Goal: Task Accomplishment & Management: Manage account settings

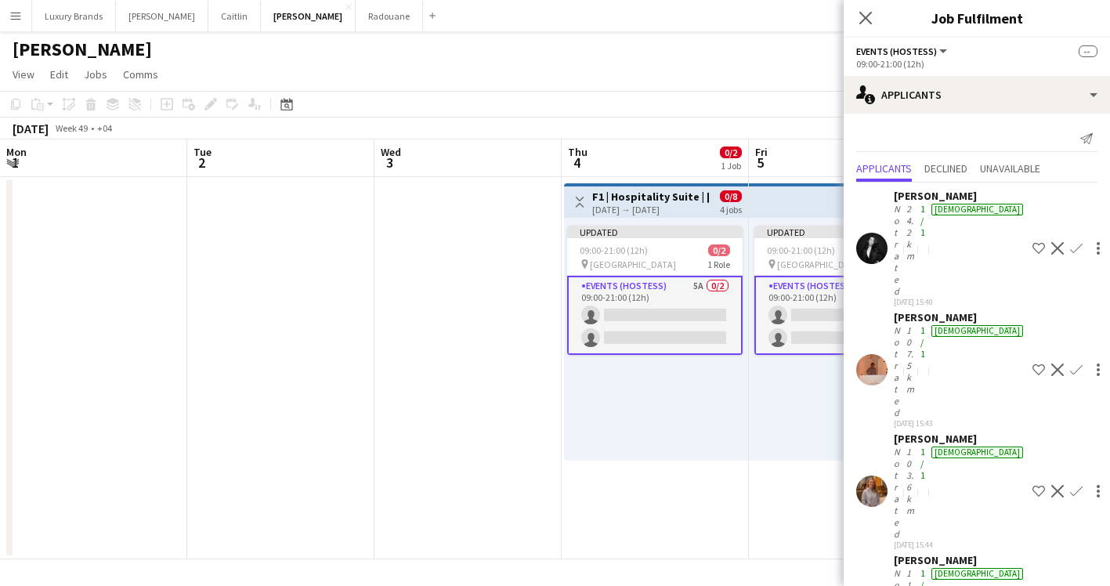
scroll to position [0, 438]
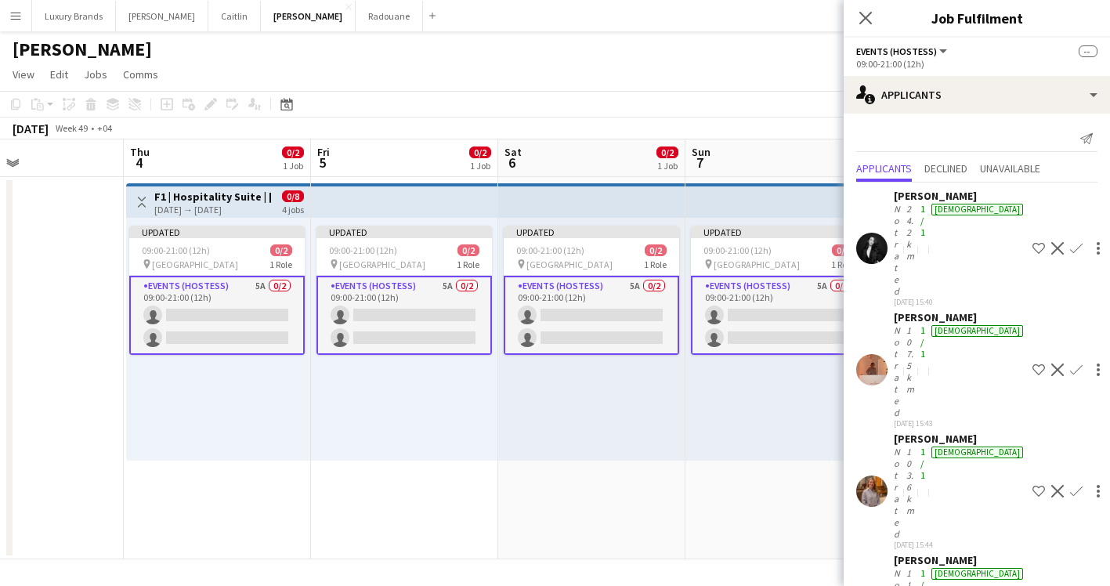
click at [877, 476] on app-user-avatar at bounding box center [871, 491] width 31 height 31
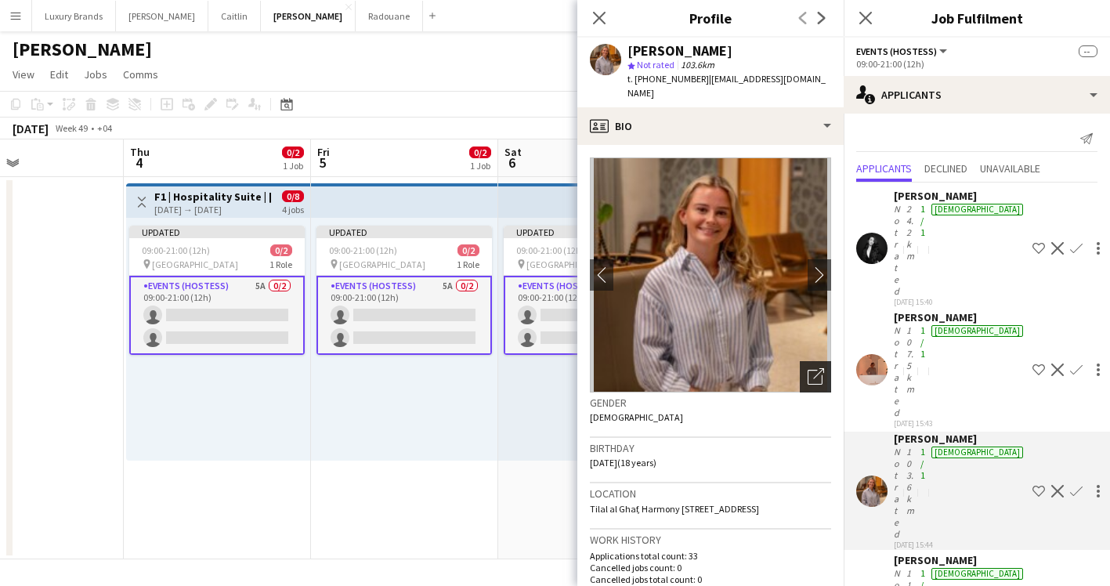
click at [816, 368] on icon "Open photos pop-in" at bounding box center [816, 376] width 16 height 16
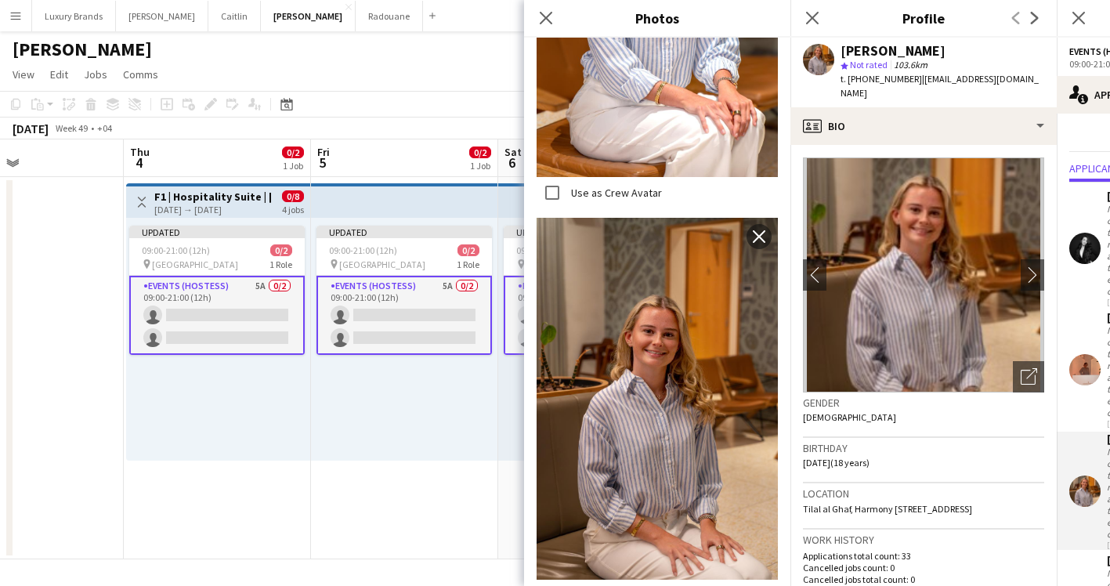
scroll to position [1109, 0]
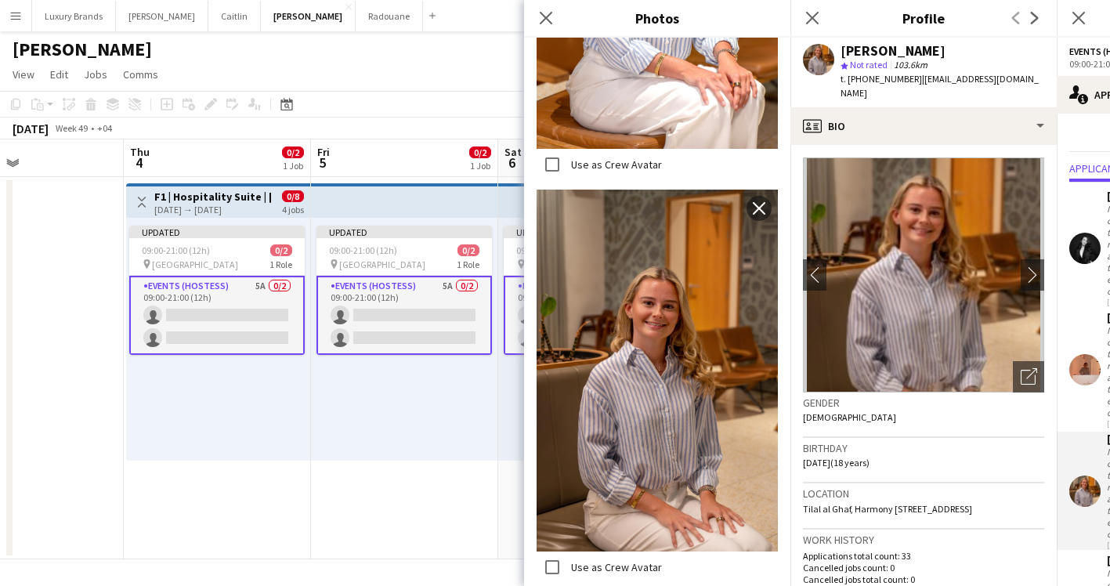
click at [926, 413] on div "Gender [DEMOGRAPHIC_DATA]" at bounding box center [923, 415] width 241 height 45
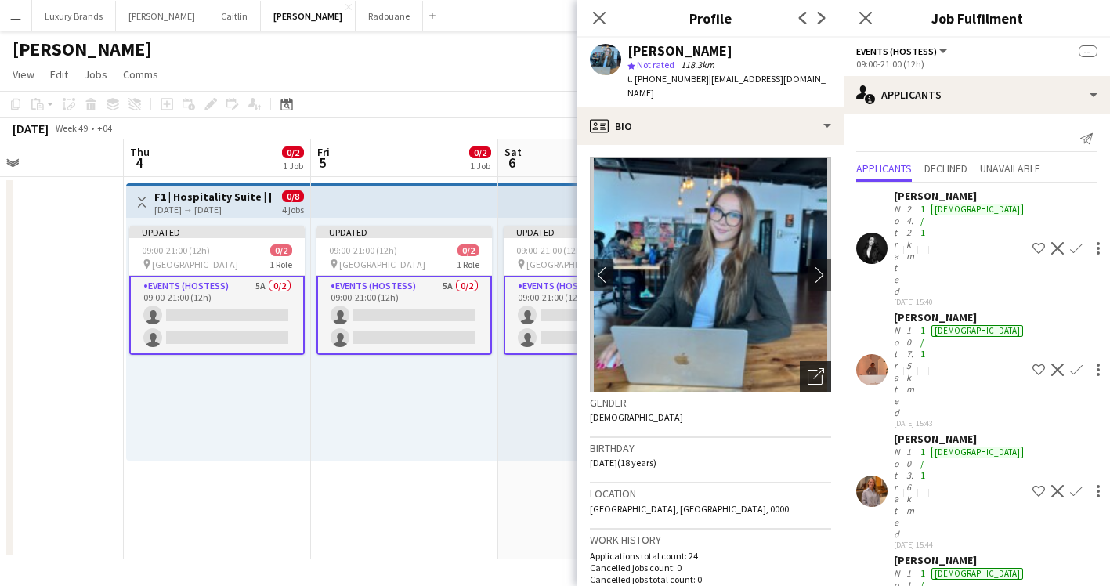
click at [821, 370] on icon at bounding box center [815, 377] width 15 height 15
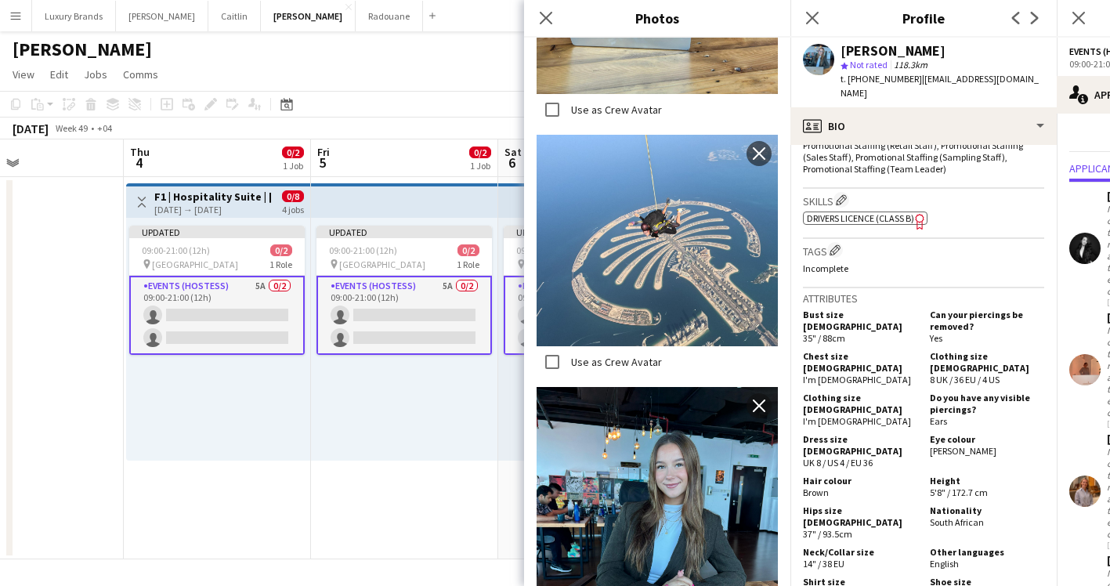
scroll to position [614, 0]
click at [812, 18] on icon at bounding box center [812, 17] width 15 height 15
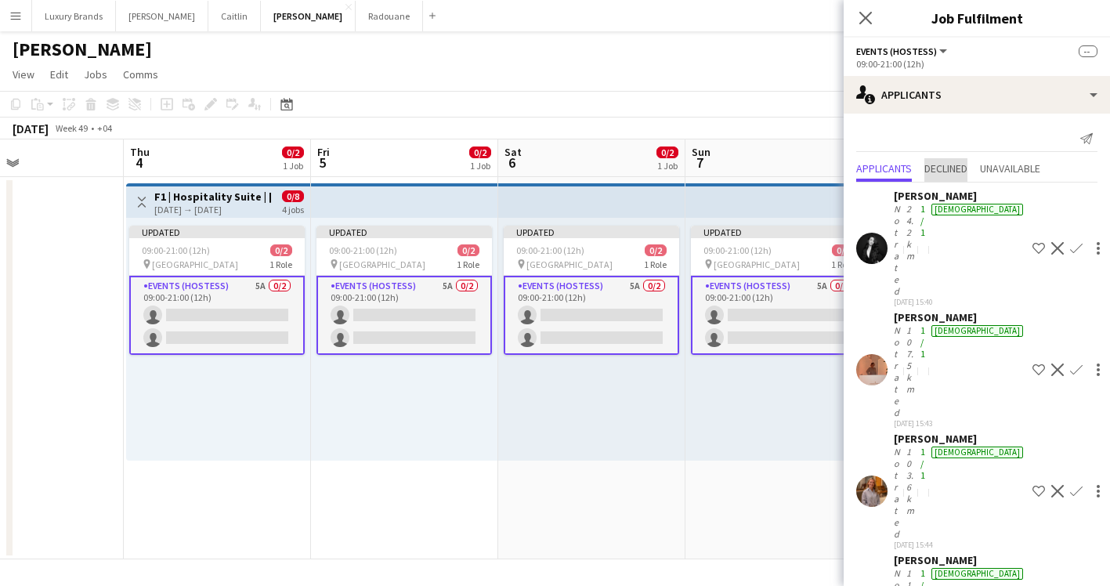
click at [949, 172] on span "Declined" at bounding box center [946, 168] width 43 height 11
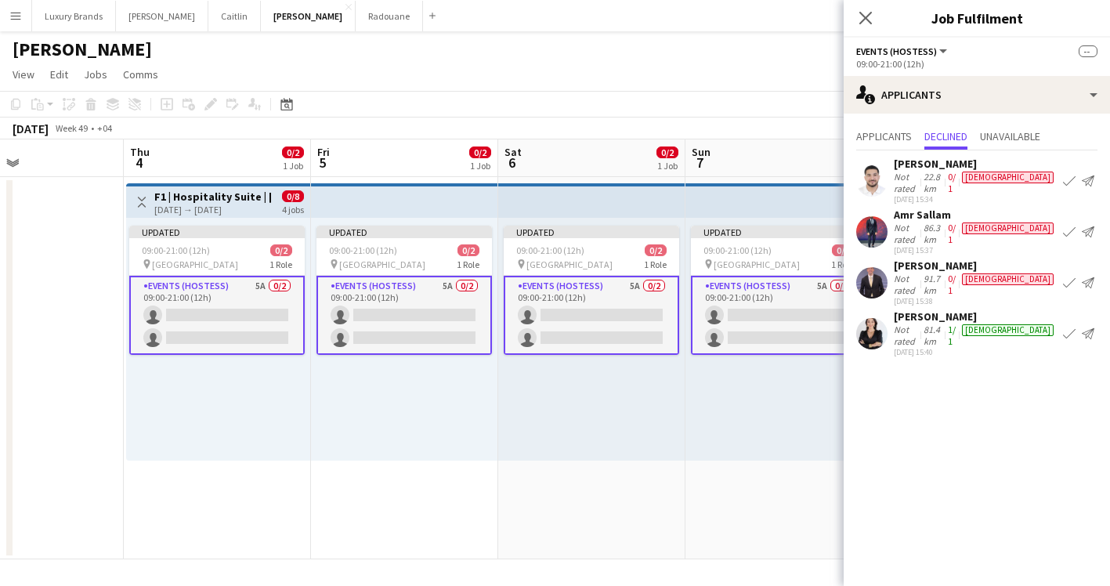
click at [1067, 328] on app-icon "Confirm" at bounding box center [1069, 334] width 13 height 13
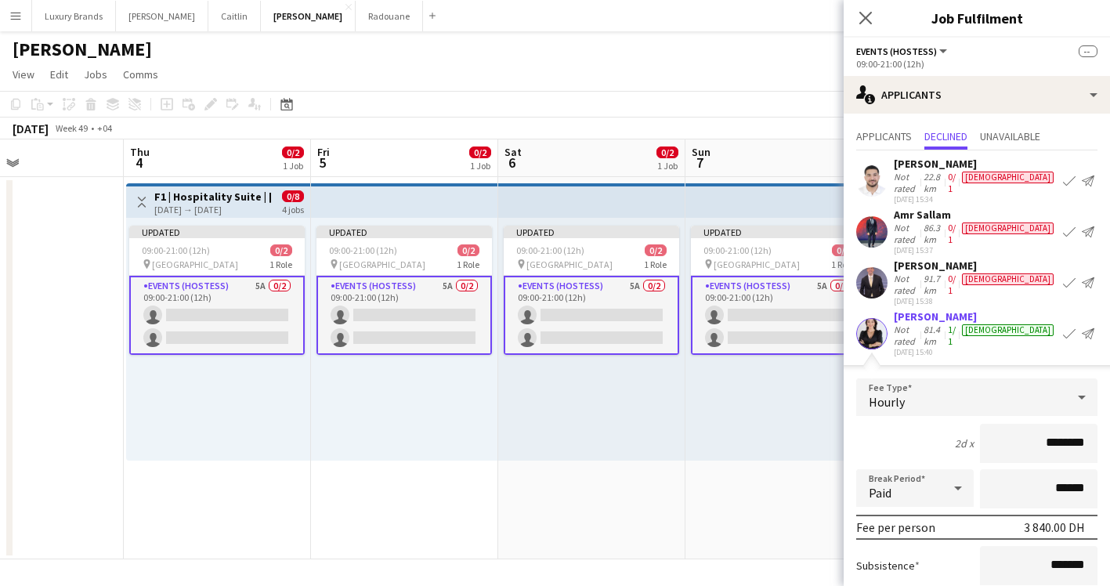
click at [754, 494] on app-date-cell "Updated 09:00-21:00 (12h) 0/2 pin Yas Island 1 Role Events (Hostess) 5A 0/2 09:…" at bounding box center [779, 368] width 187 height 382
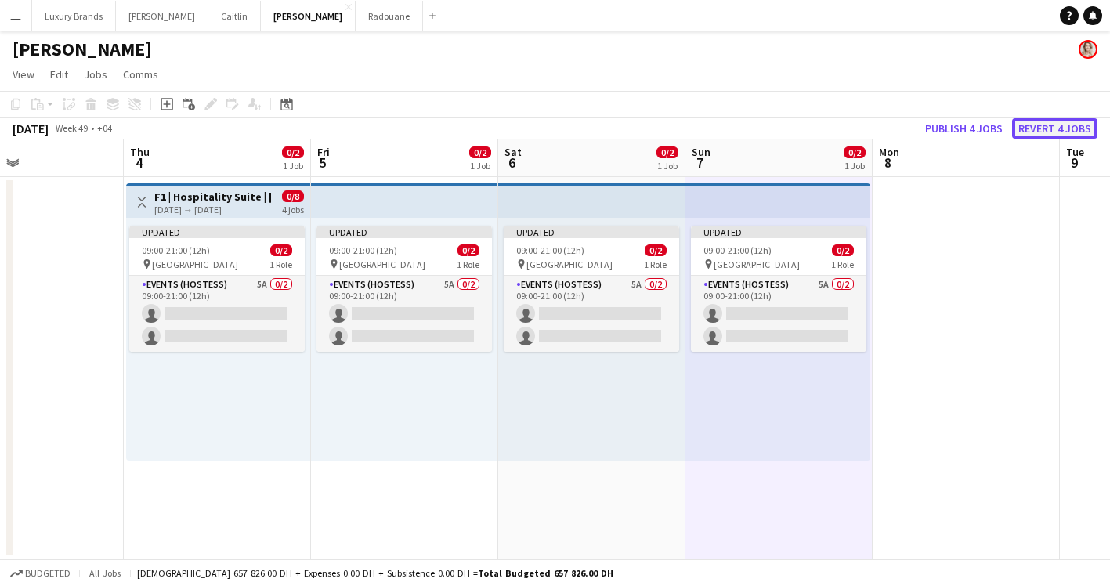
click at [1057, 126] on button "Revert 4 jobs" at bounding box center [1054, 128] width 85 height 20
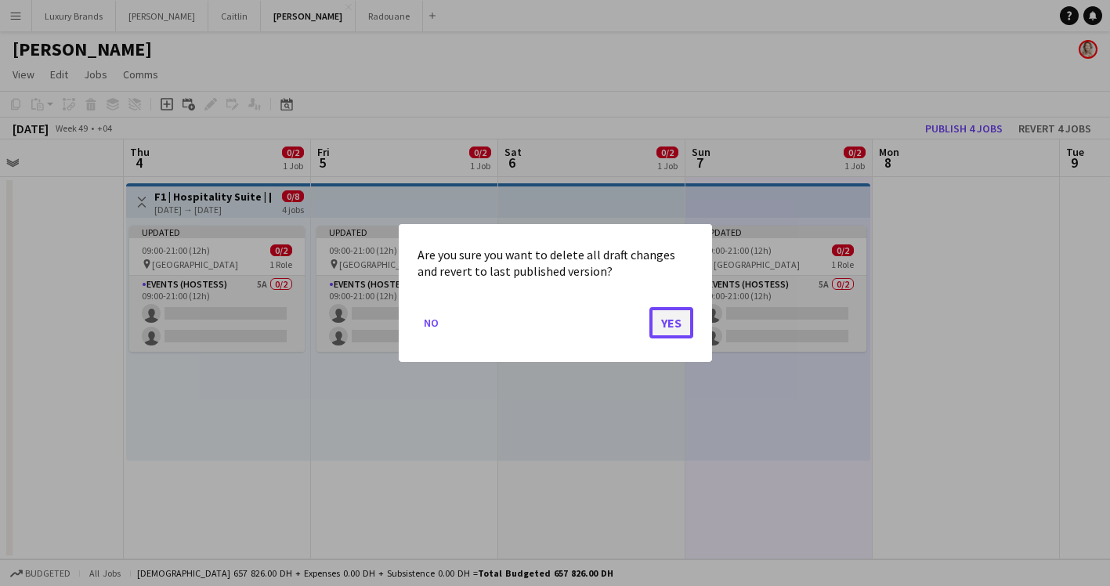
click at [671, 330] on button "Yes" at bounding box center [672, 322] width 44 height 31
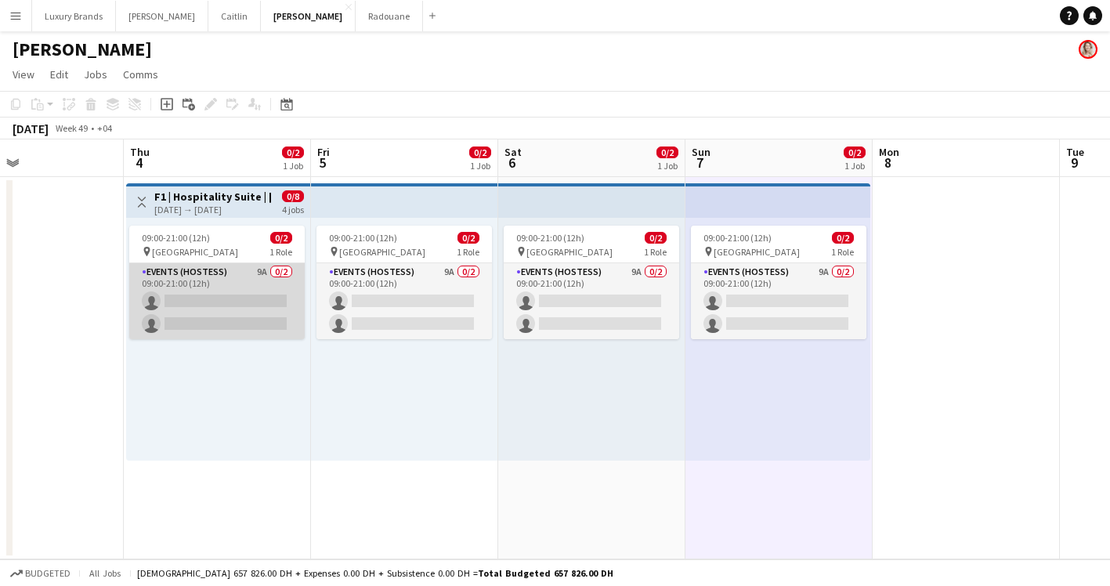
click at [243, 273] on app-card-role "Events (Hostess) 9A 0/2 09:00-21:00 (12h) single-neutral-actions single-neutral…" at bounding box center [217, 301] width 176 height 76
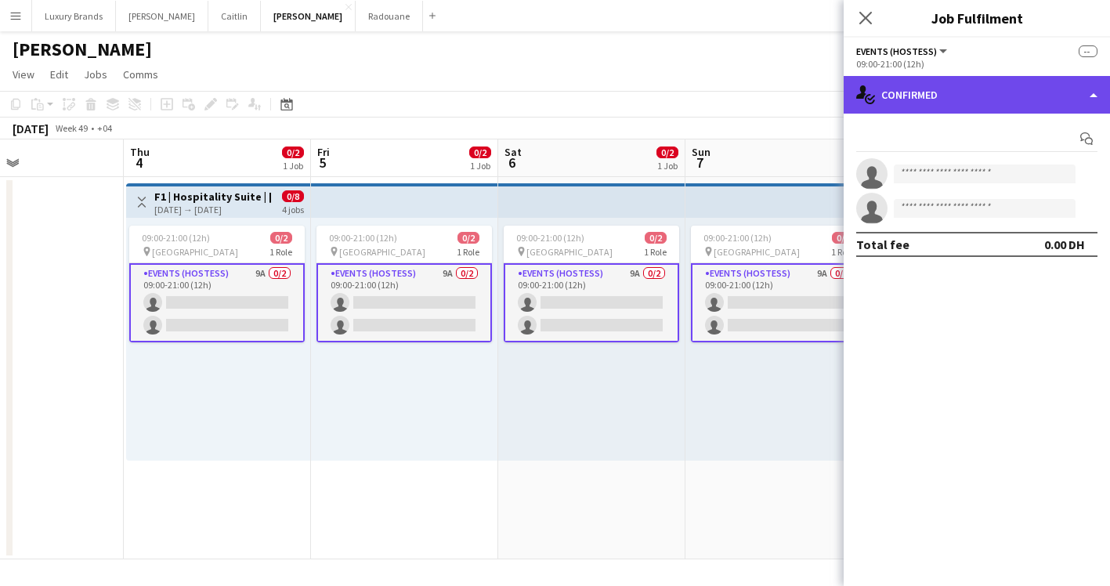
click at [912, 94] on div "single-neutral-actions-check-2 Confirmed" at bounding box center [977, 95] width 266 height 38
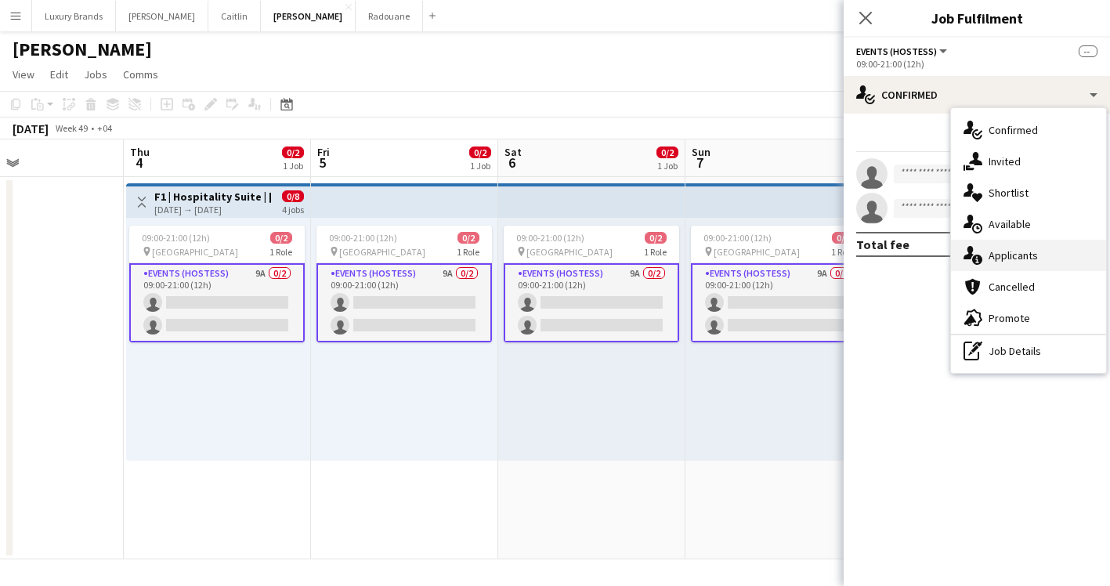
click at [1005, 247] on div "single-neutral-actions-information Applicants" at bounding box center [1028, 255] width 155 height 31
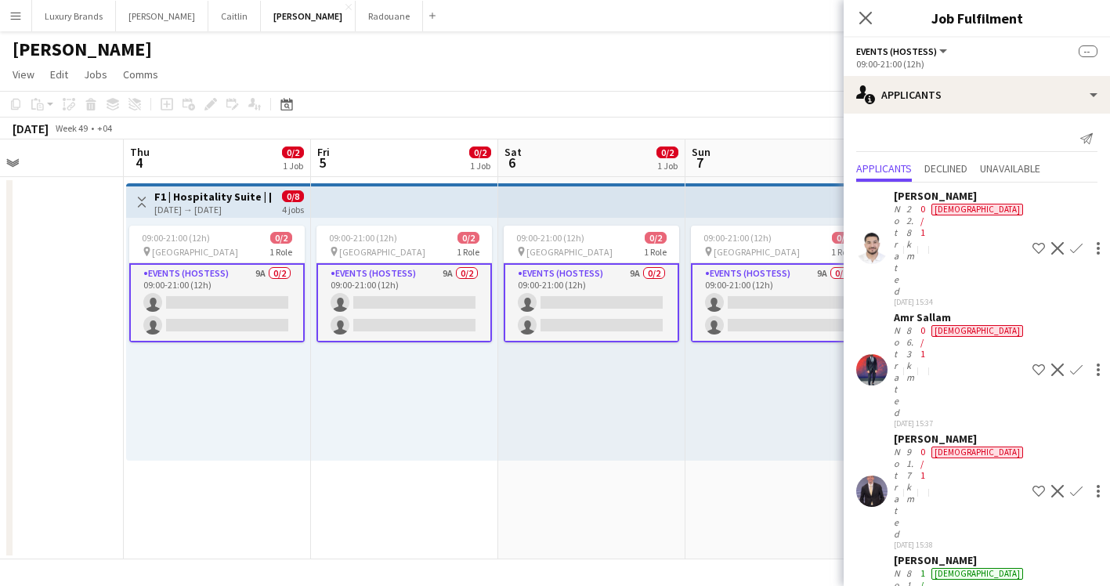
click at [1051, 242] on app-icon "Decline" at bounding box center [1057, 248] width 13 height 13
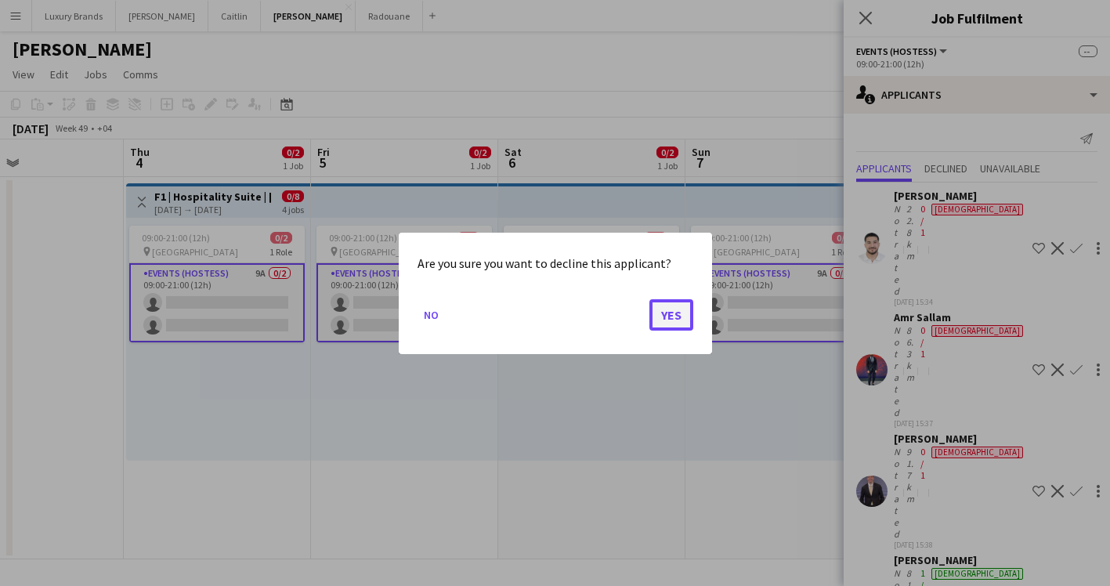
click at [671, 313] on button "Yes" at bounding box center [672, 314] width 44 height 31
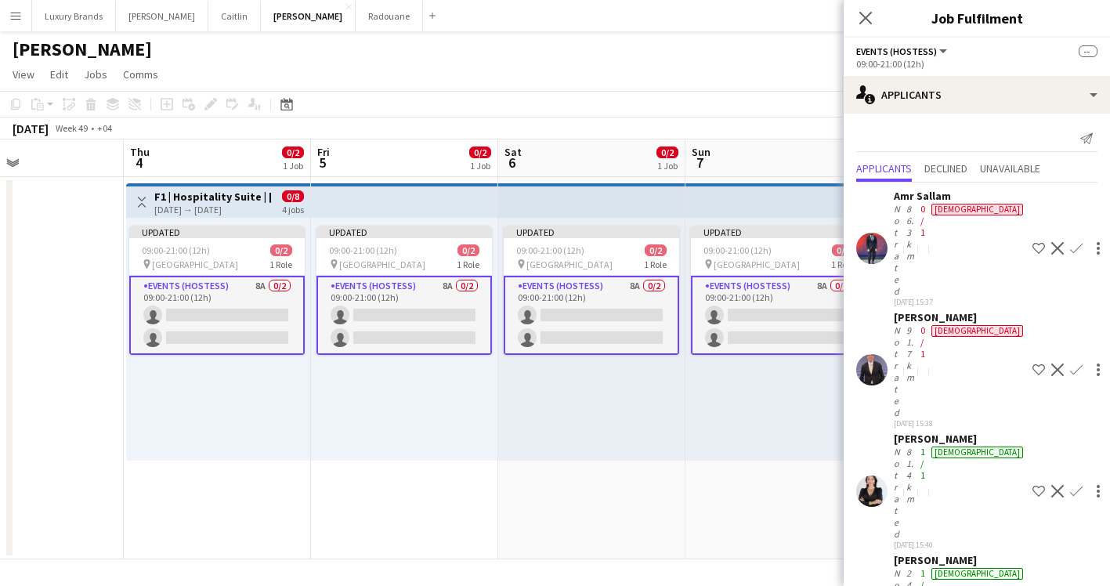
click at [1051, 242] on app-icon "Decline" at bounding box center [1057, 248] width 13 height 13
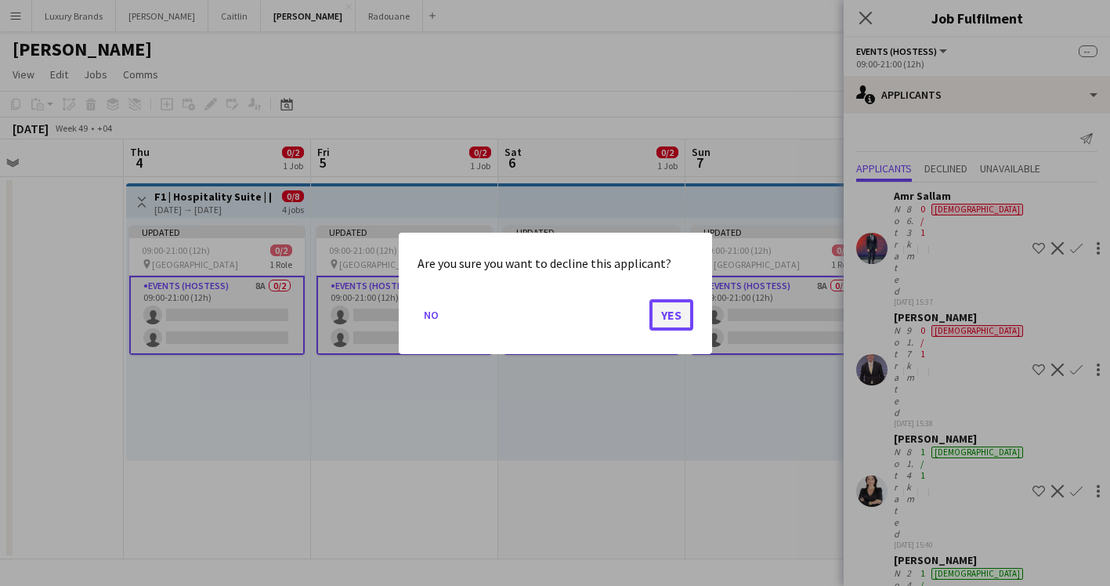
click at [677, 302] on button "Yes" at bounding box center [672, 314] width 44 height 31
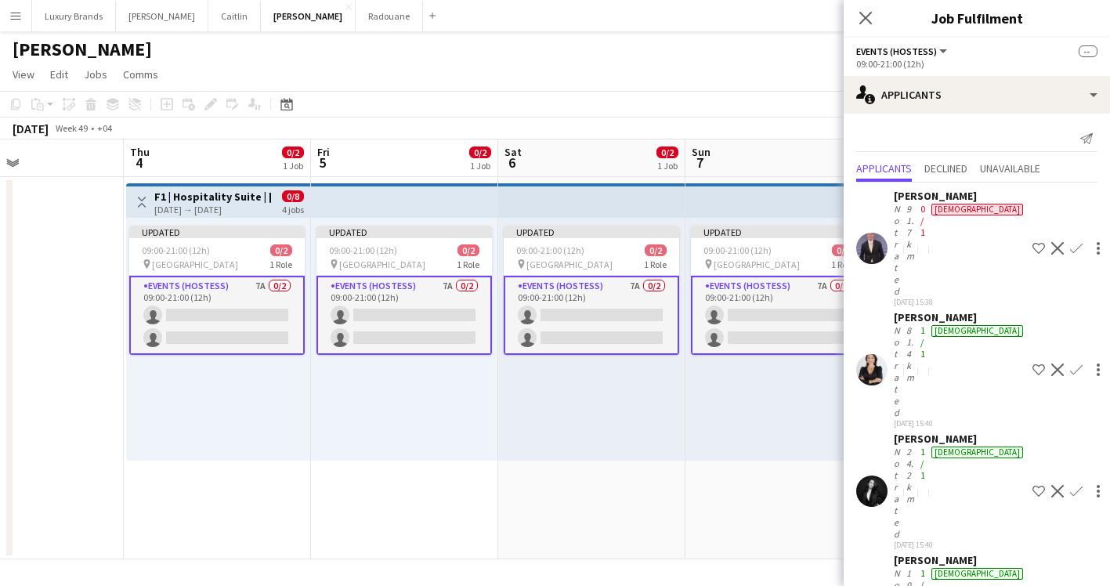
click at [1051, 242] on app-icon "Decline" at bounding box center [1057, 248] width 13 height 13
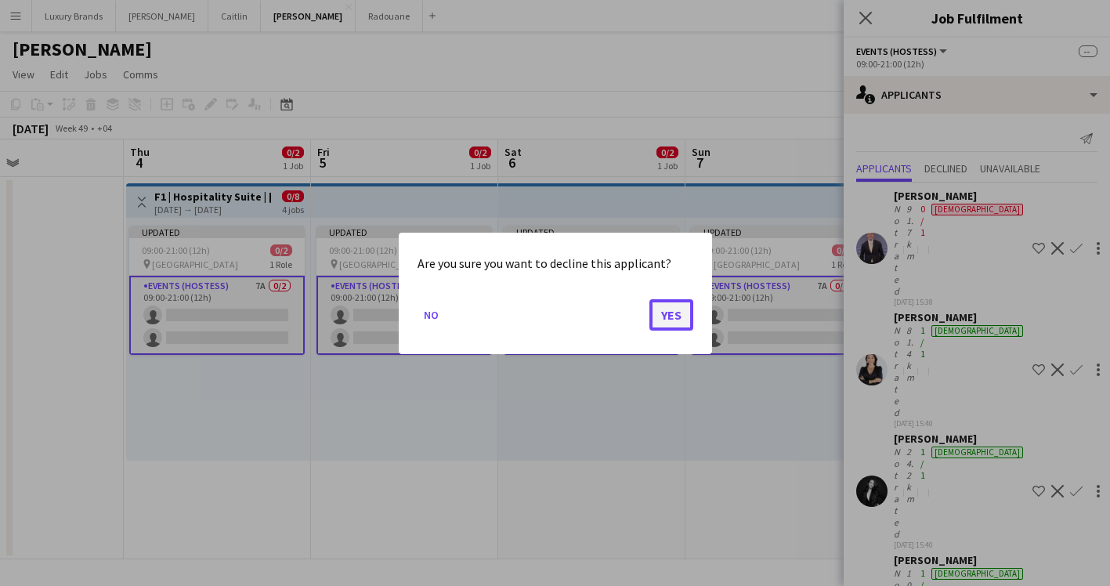
click at [661, 313] on button "Yes" at bounding box center [672, 314] width 44 height 31
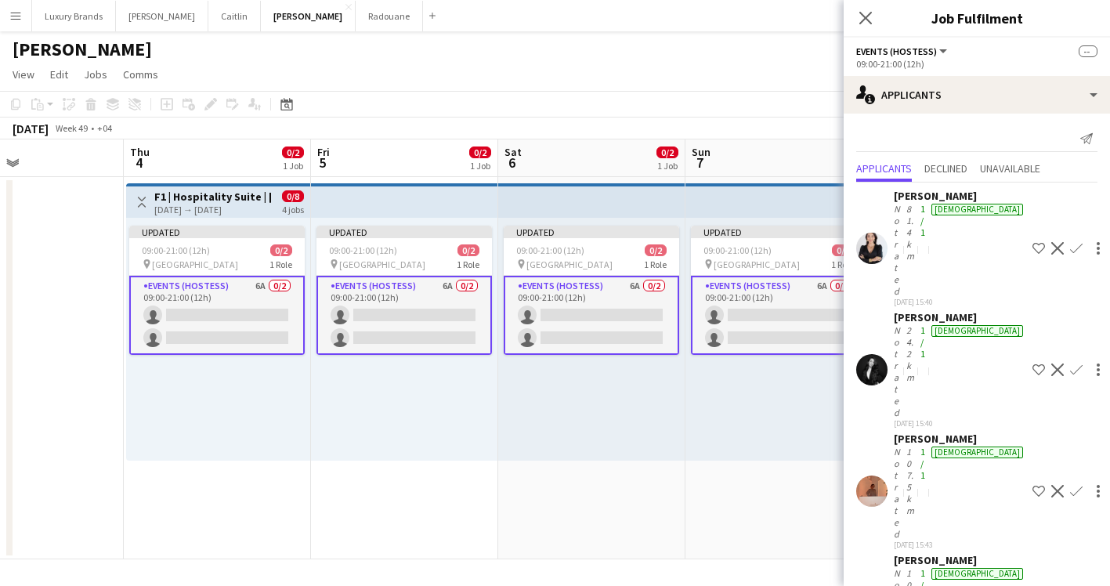
click at [223, 480] on app-date-cell "Toggle View F1 | Hospitality Suite | [GEOGRAPHIC_DATA] | [DATE]-[DATE] [DATE] →…" at bounding box center [217, 368] width 187 height 382
